Goal: Book appointment/travel/reservation

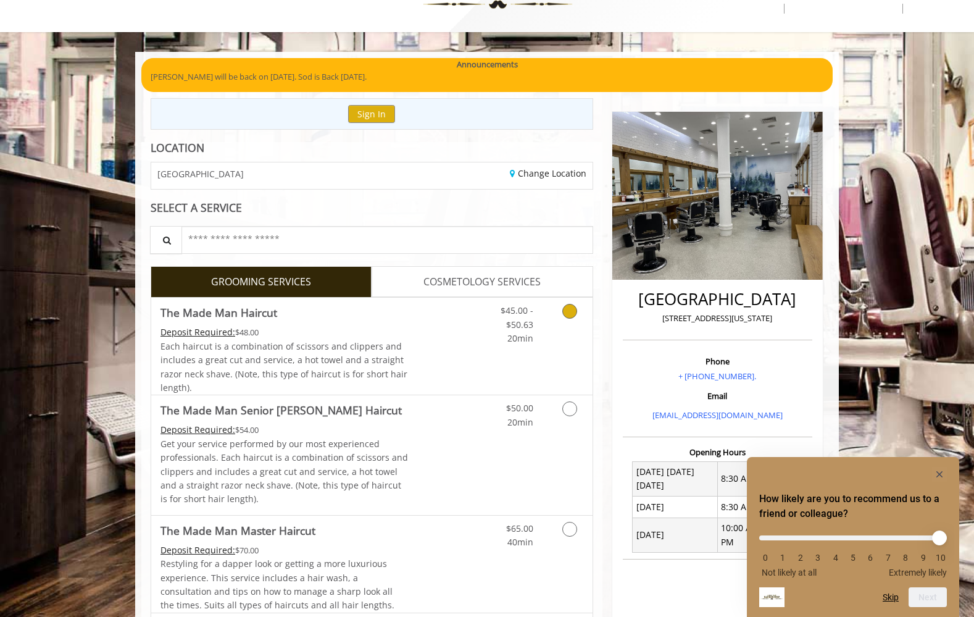
scroll to position [50, 0]
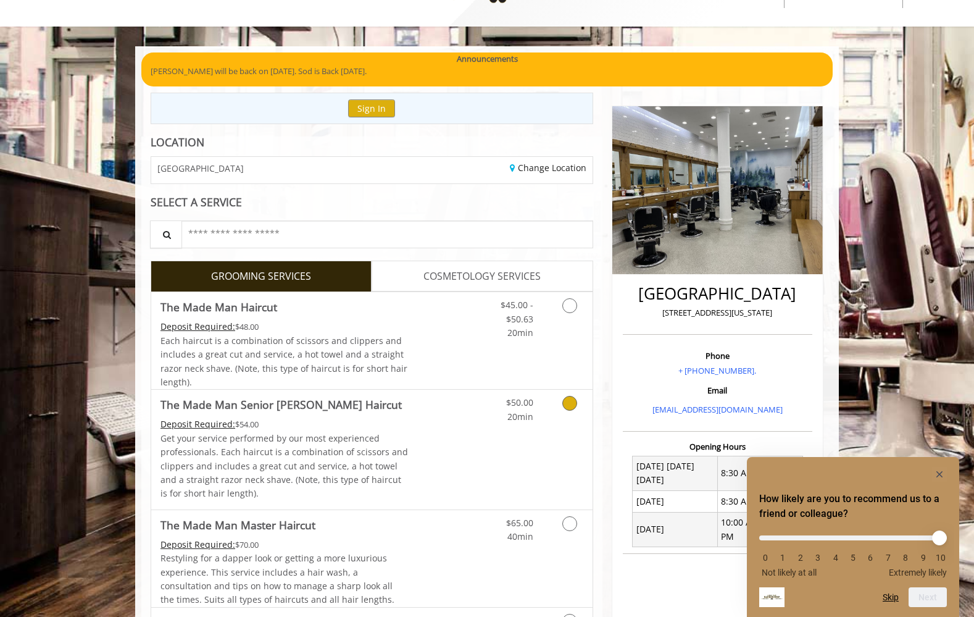
click at [564, 403] on icon "Grooming services" at bounding box center [569, 403] width 15 height 15
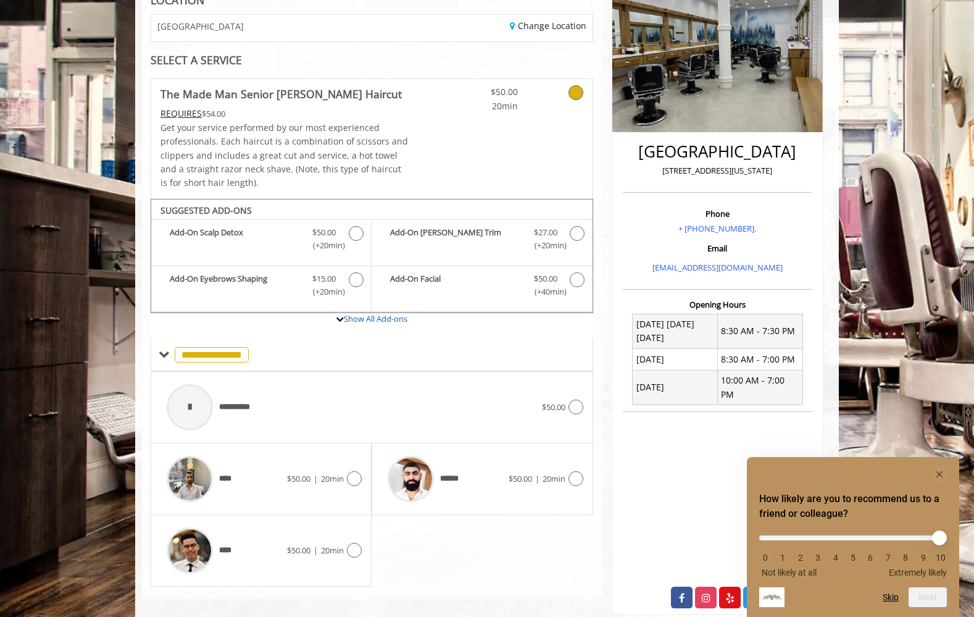
scroll to position [201, 0]
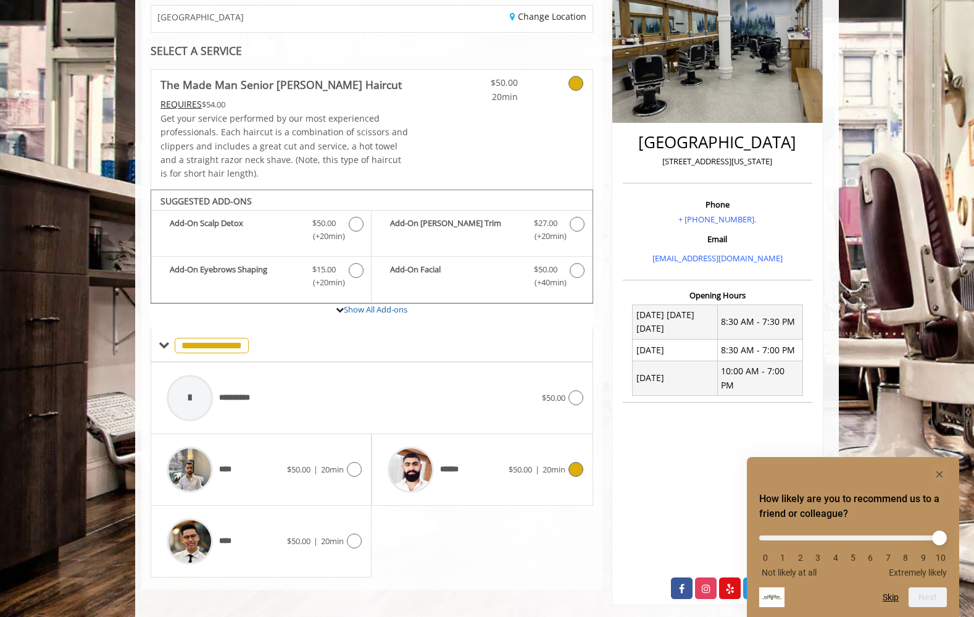
click at [571, 462] on icon at bounding box center [576, 469] width 15 height 15
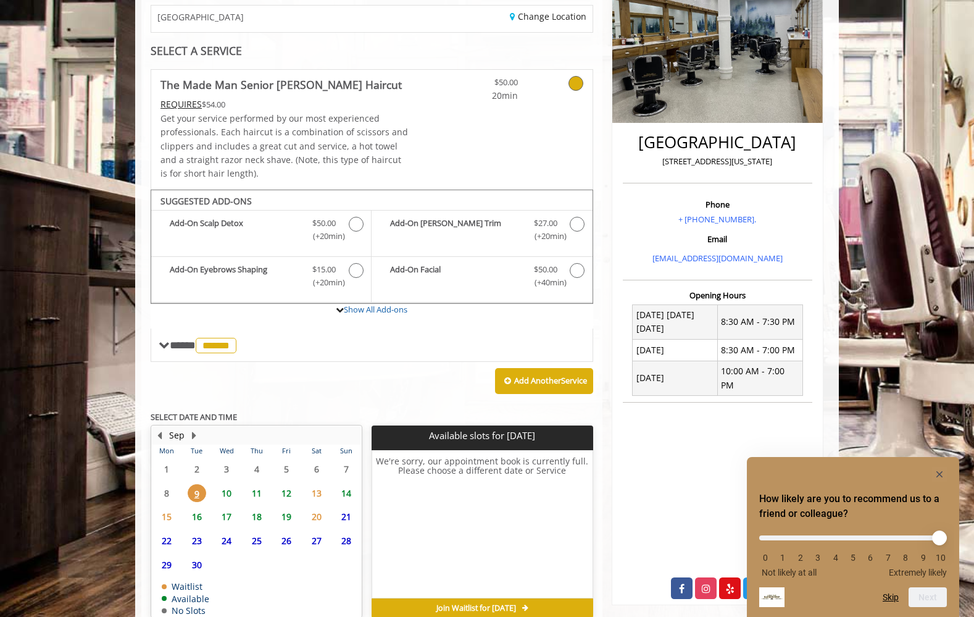
click at [429, 398] on div "**********" at bounding box center [372, 355] width 443 height 572
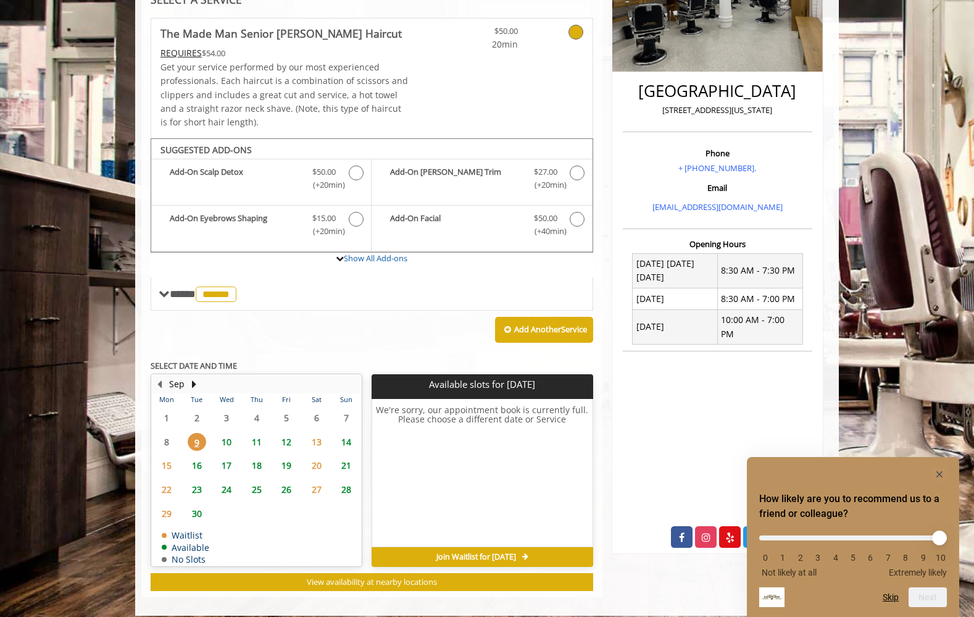
scroll to position [257, 0]
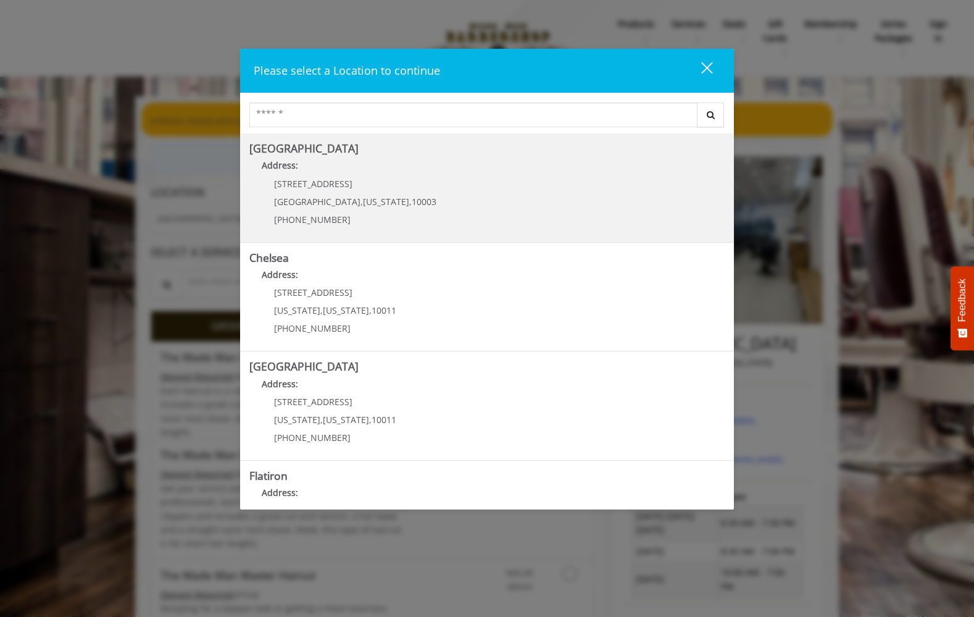
click at [515, 191] on Village "Greenwich Village Address: 60 E 8th St Manhattan , New York , 10003 (212) 598-1…" at bounding box center [486, 188] width 475 height 90
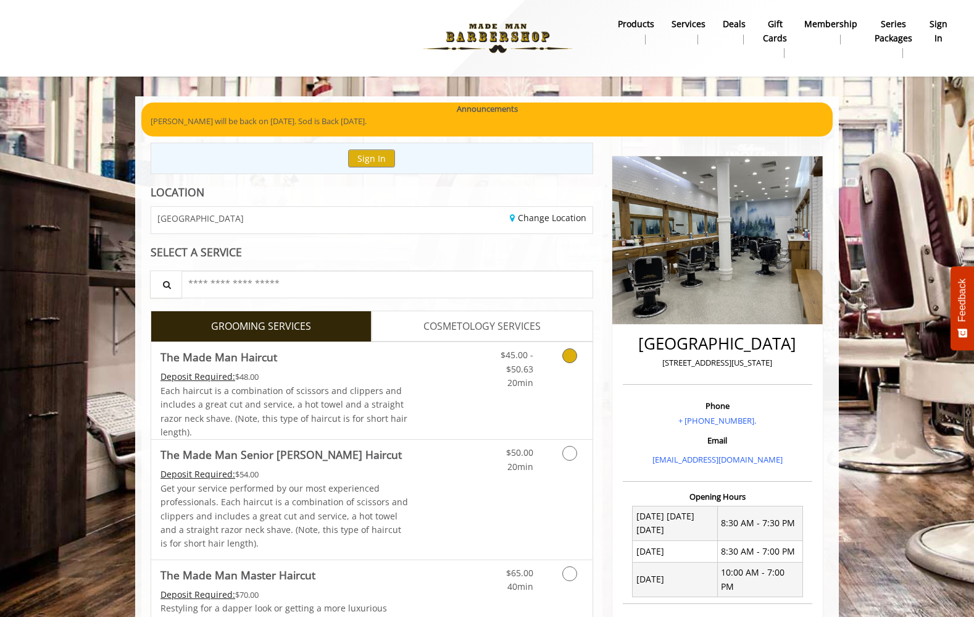
click at [571, 362] on link "Grooming services" at bounding box center [567, 366] width 31 height 48
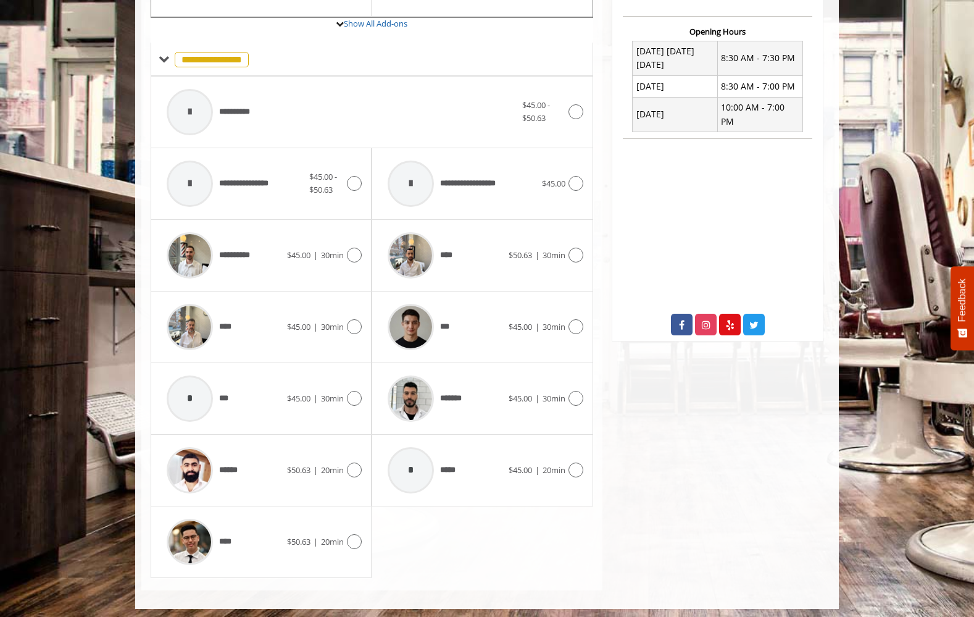
scroll to position [464, 0]
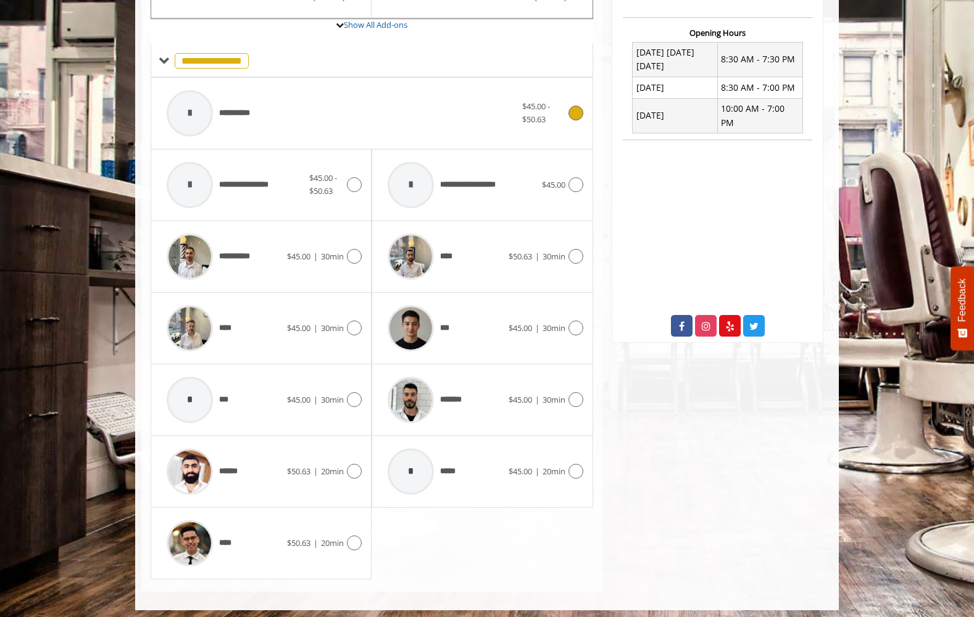
click at [371, 107] on div "**********" at bounding box center [342, 113] width 362 height 59
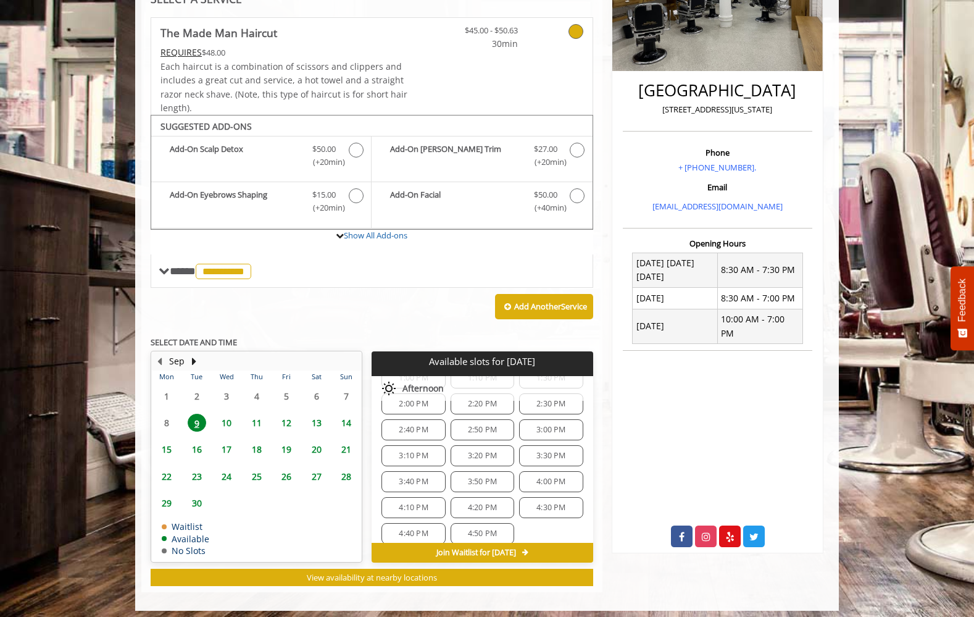
scroll to position [243, 0]
click at [396, 307] on div "Add Another Service" at bounding box center [372, 307] width 443 height 38
